Goal: Task Accomplishment & Management: Manage account settings

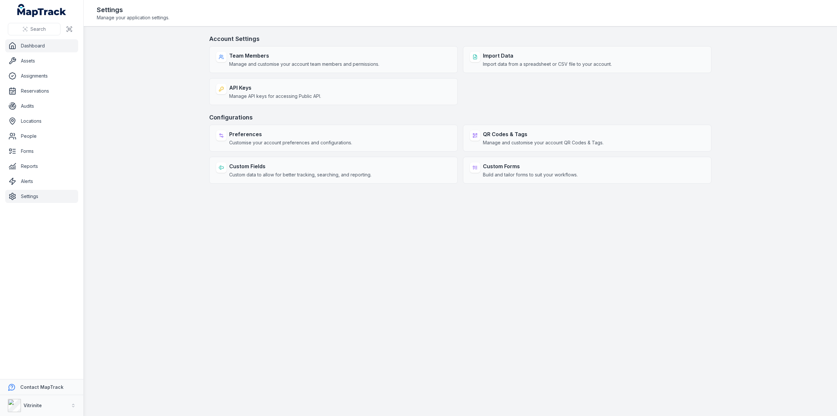
click at [30, 45] on link "Dashboard" at bounding box center [41, 45] width 73 height 13
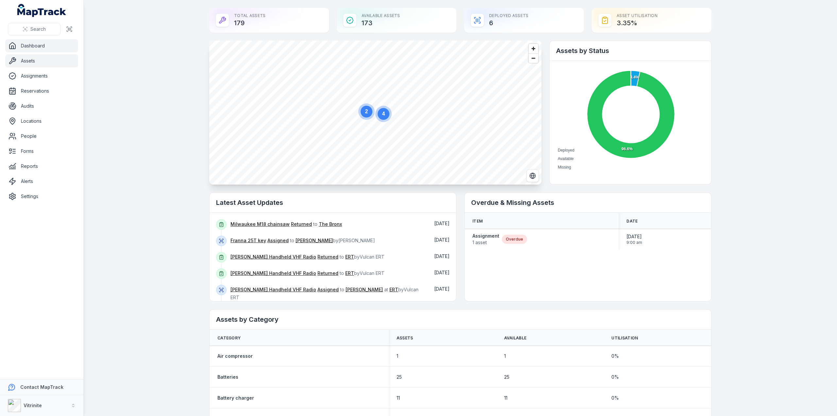
click at [41, 64] on link "Assets" at bounding box center [41, 60] width 73 height 13
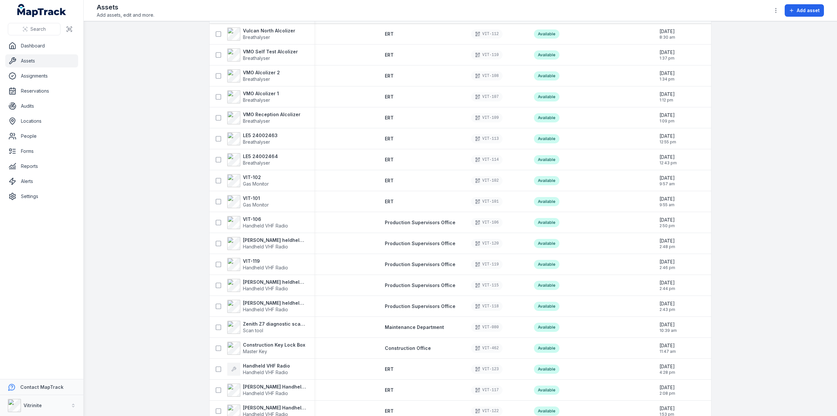
scroll to position [327, 0]
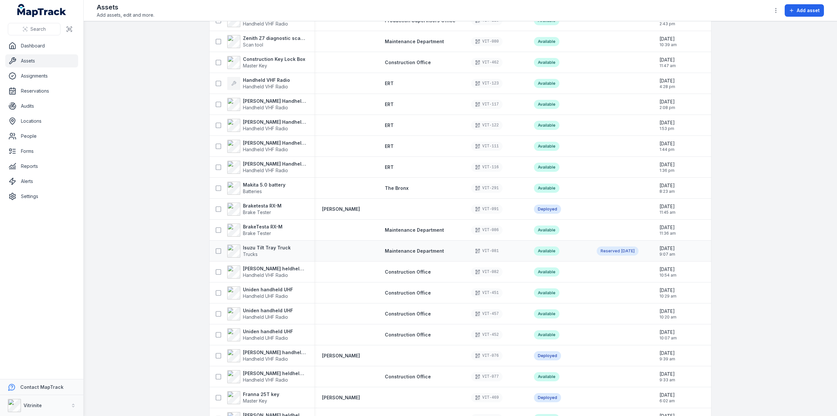
click at [607, 250] on div "Reserved [DATE]" at bounding box center [618, 250] width 42 height 9
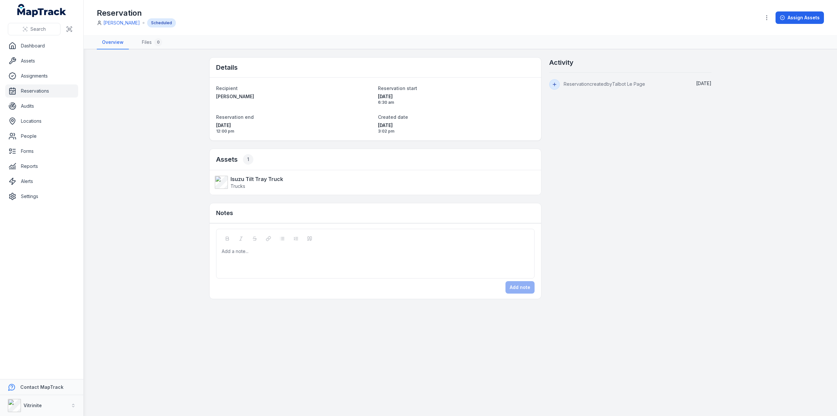
click at [619, 82] on span "Reservation created by Talbot Le Page" at bounding box center [604, 84] width 81 height 6
click at [551, 85] on span at bounding box center [554, 84] width 10 height 10
click at [158, 23] on div "Scheduled" at bounding box center [161, 22] width 29 height 9
click at [122, 23] on link "[PERSON_NAME]" at bounding box center [121, 23] width 37 height 7
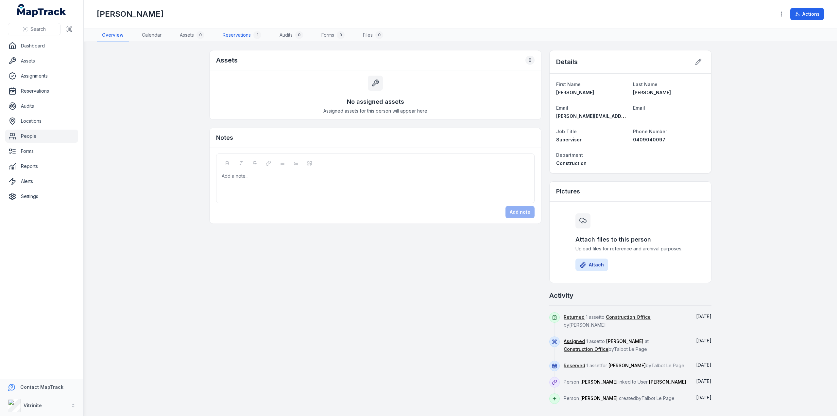
click at [249, 32] on link "Reservations 1" at bounding box center [241, 35] width 49 height 14
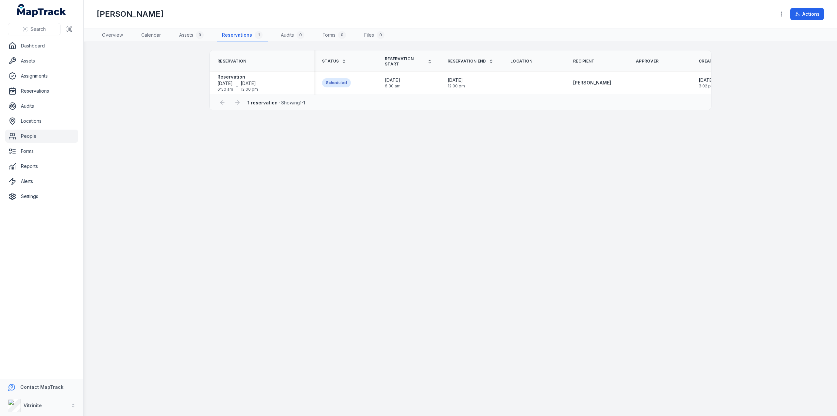
scroll to position [0, 105]
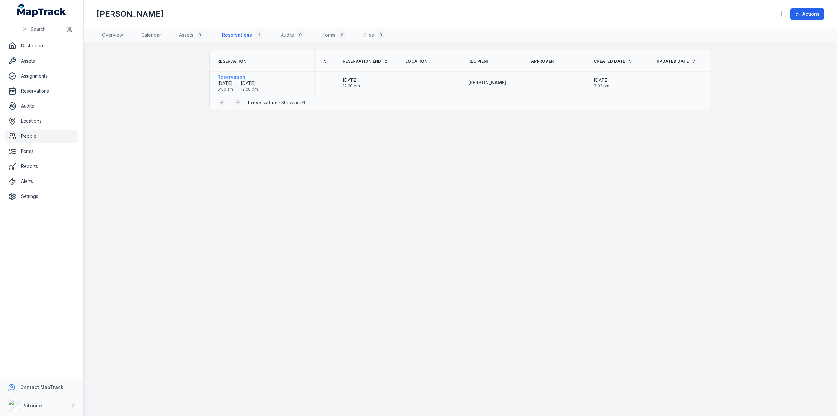
click at [224, 75] on strong "Reservation" at bounding box center [237, 77] width 41 height 7
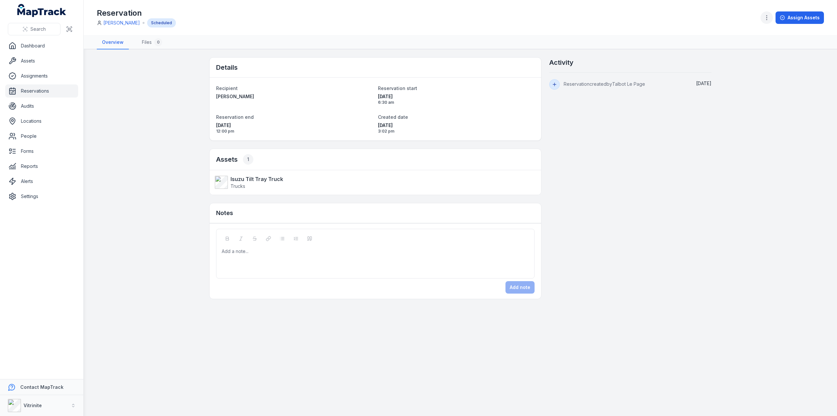
click at [766, 17] on icon "button" at bounding box center [767, 17] width 7 height 7
click at [739, 88] on div "Archive reservation" at bounding box center [734, 87] width 73 height 12
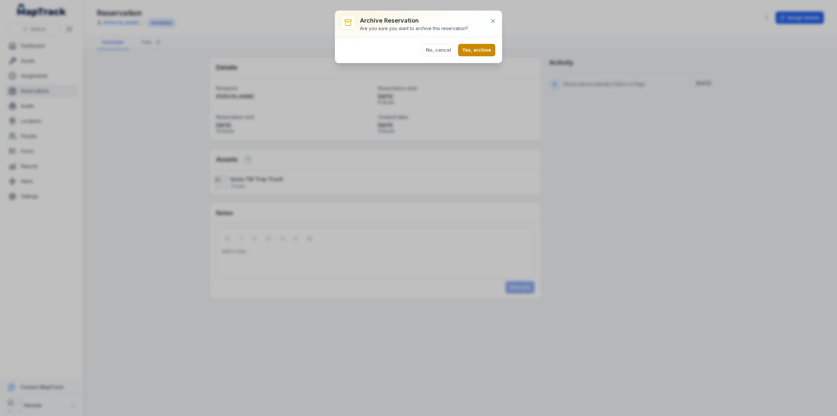
click at [483, 47] on button "Yes, archive" at bounding box center [476, 50] width 37 height 12
